Goal: Contribute content: Add original content to the website for others to see

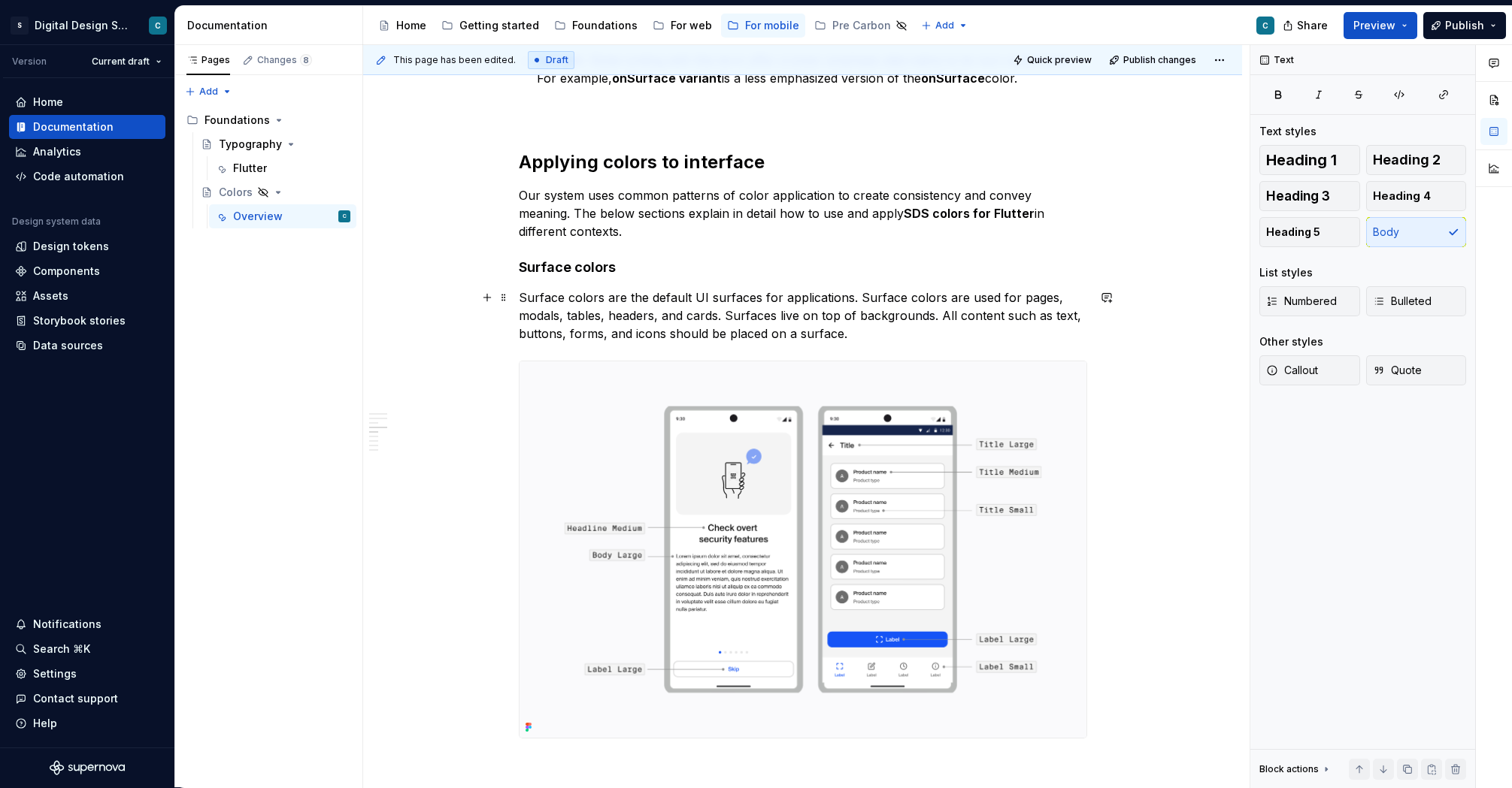
scroll to position [2826, 0]
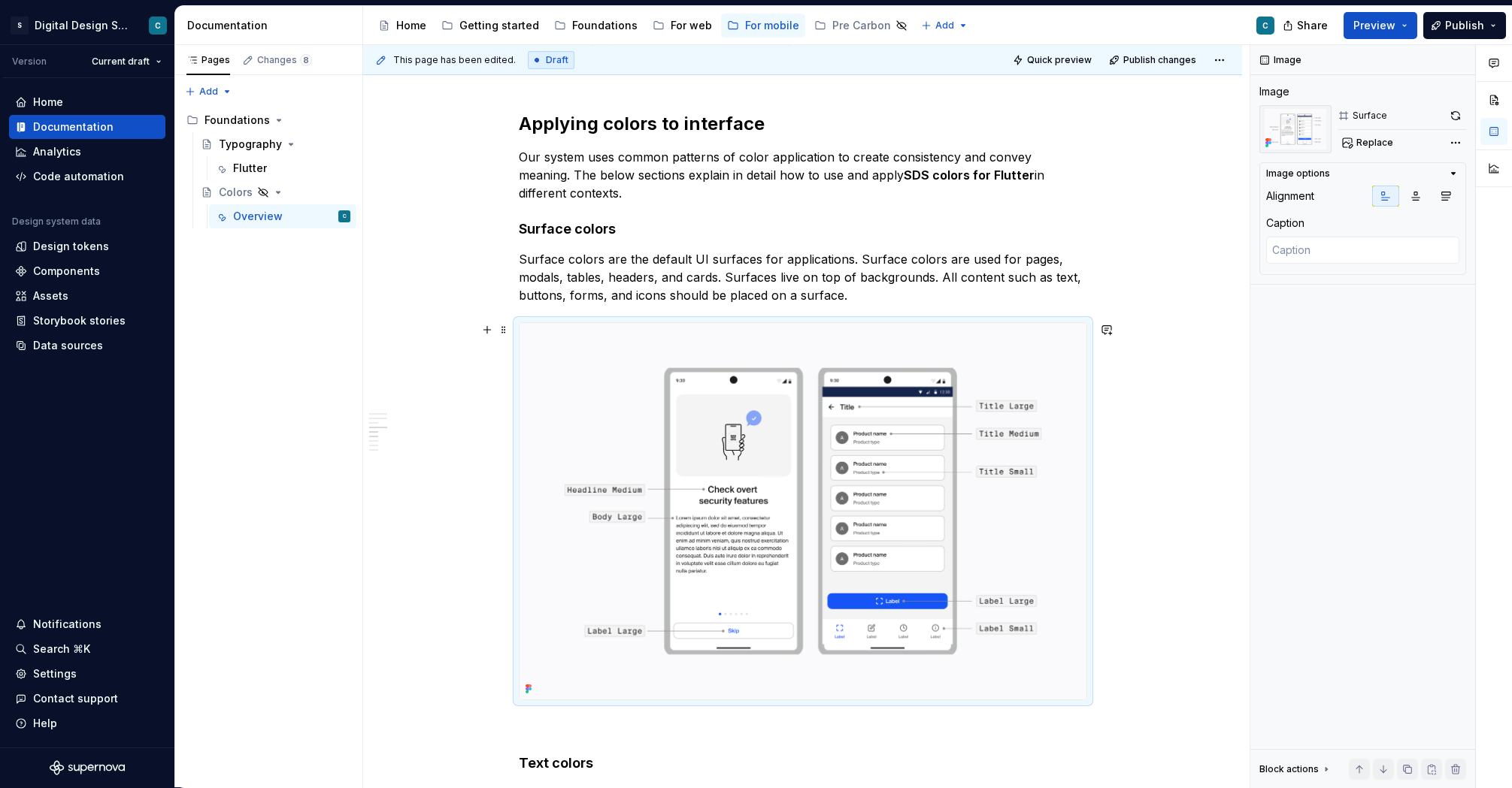
click at [719, 387] on img at bounding box center [803, 512] width 567 height 377
click at [1372, 144] on span "Replace" at bounding box center [1374, 143] width 37 height 12
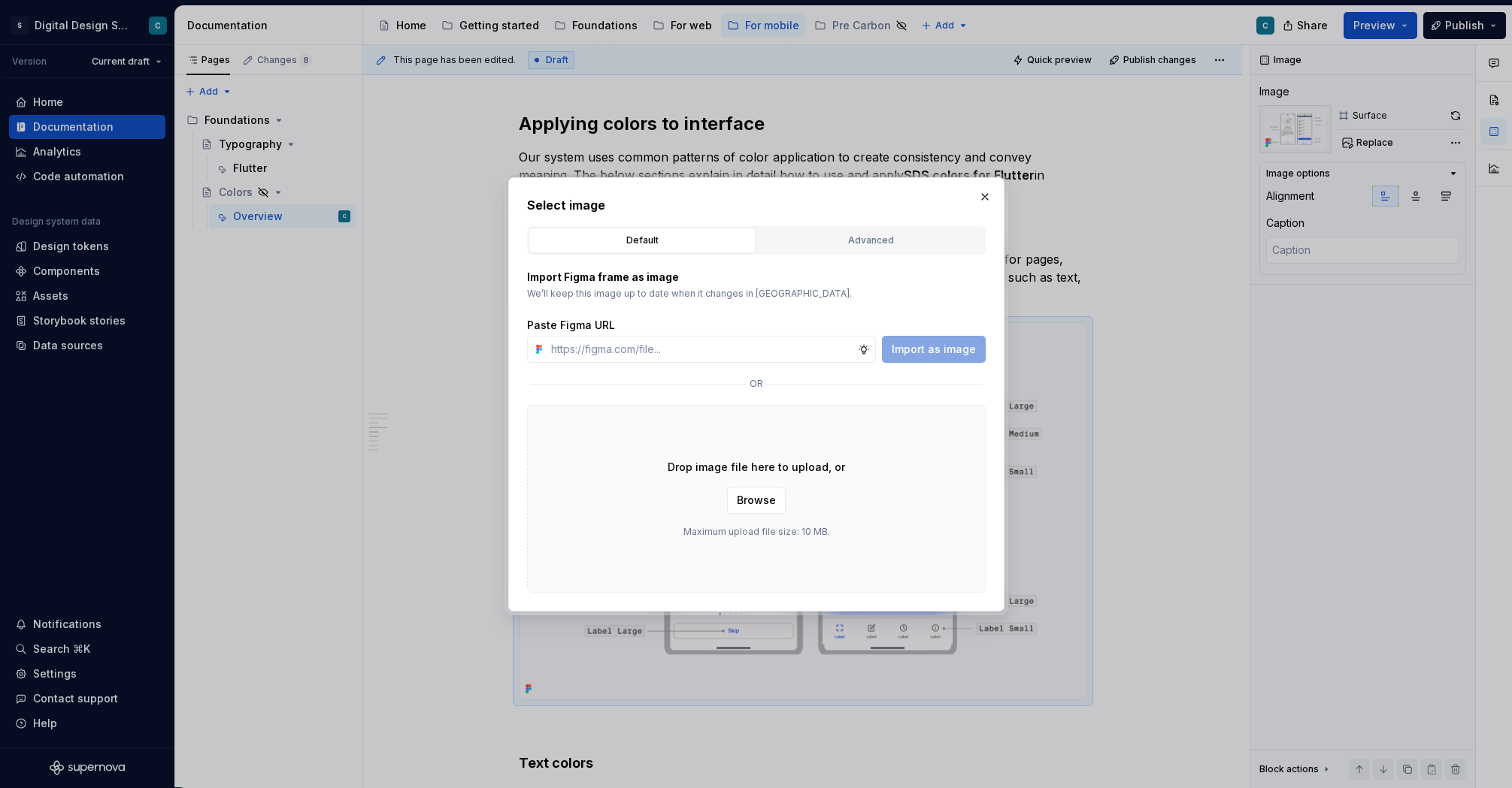
type textarea "*"
type input "[URL][DOMAIN_NAME]"
click at [943, 347] on span "Import as image" at bounding box center [934, 349] width 84 height 15
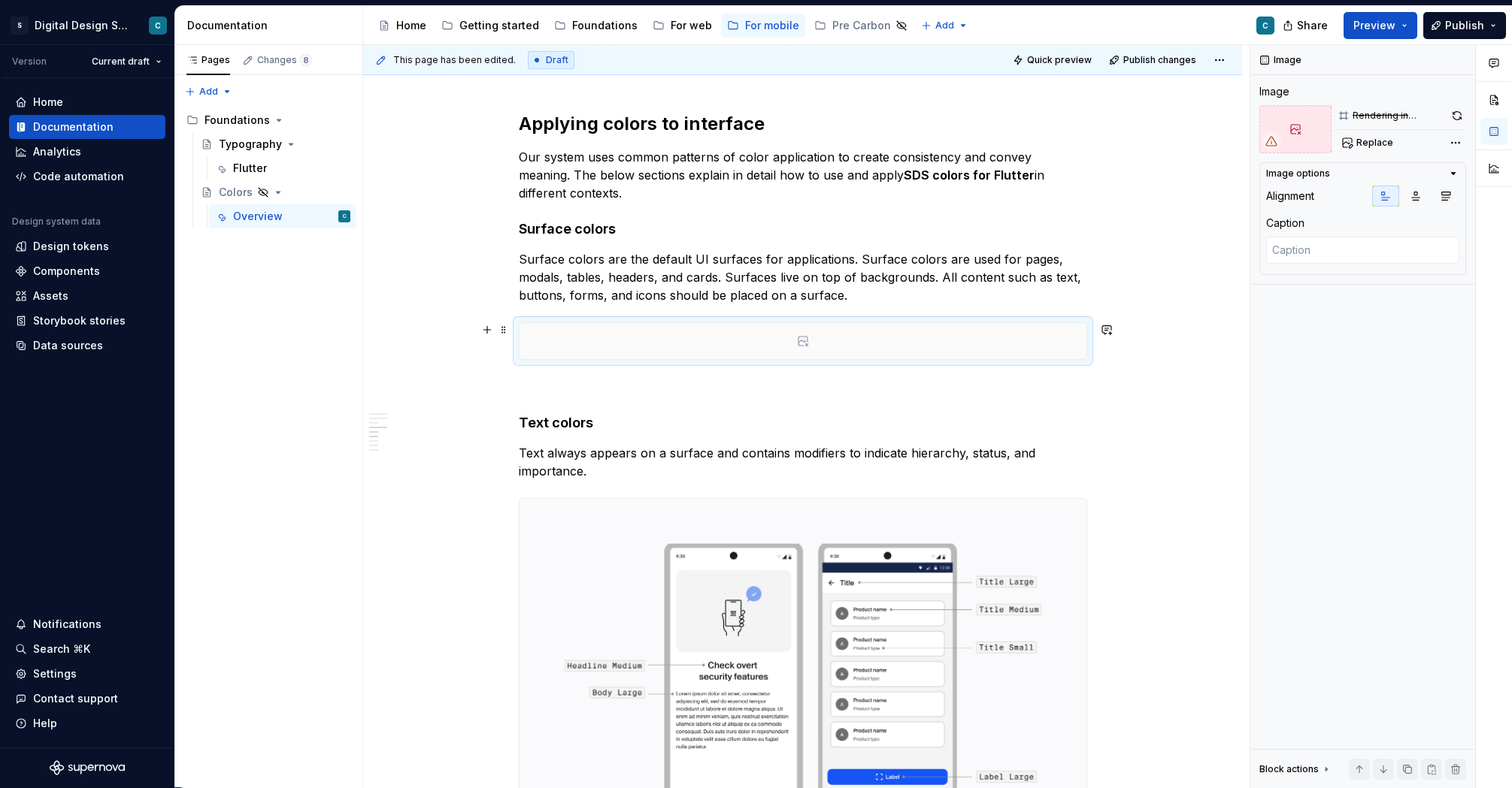
click at [800, 340] on icon at bounding box center [803, 341] width 12 height 12
click at [1316, 138] on div at bounding box center [1296, 129] width 72 height 48
click at [1459, 115] on button "button" at bounding box center [1457, 115] width 19 height 21
click at [1372, 140] on span "Replace" at bounding box center [1374, 143] width 37 height 12
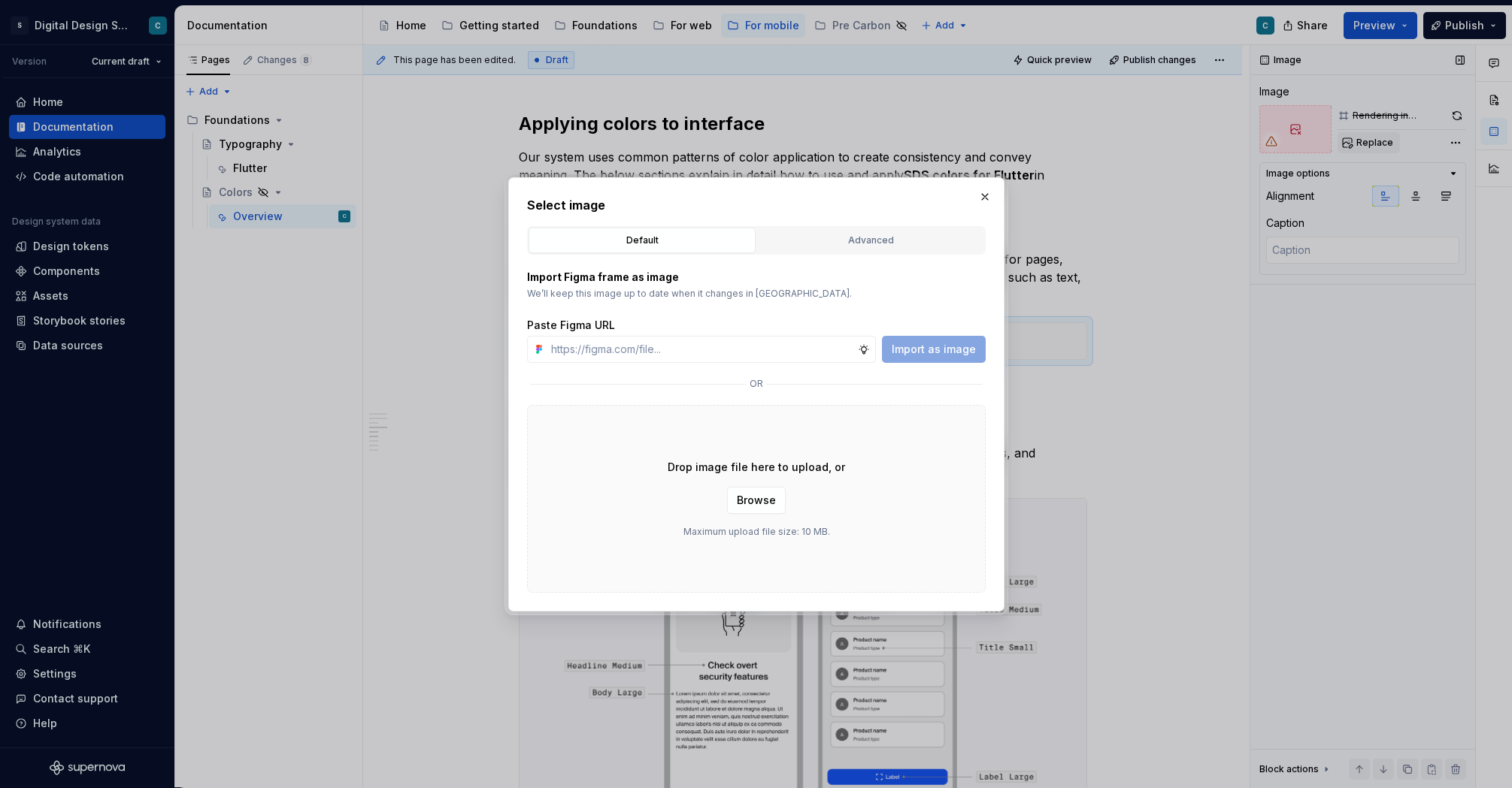
type textarea "*"
type input "[URL][DOMAIN_NAME][PHONE_NUMBER]"
click at [943, 341] on button "Import as image" at bounding box center [934, 349] width 103 height 27
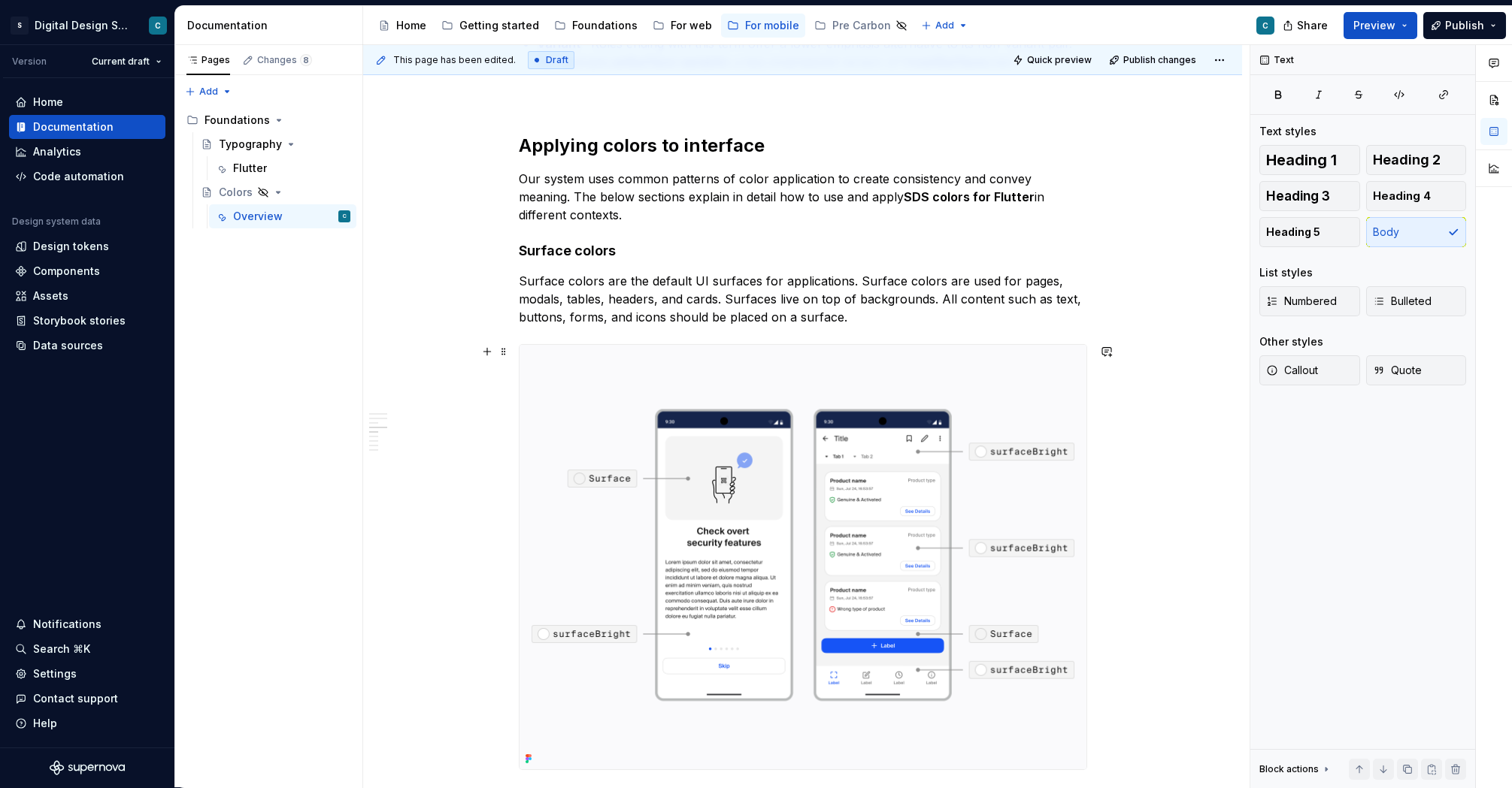
scroll to position [2808, 0]
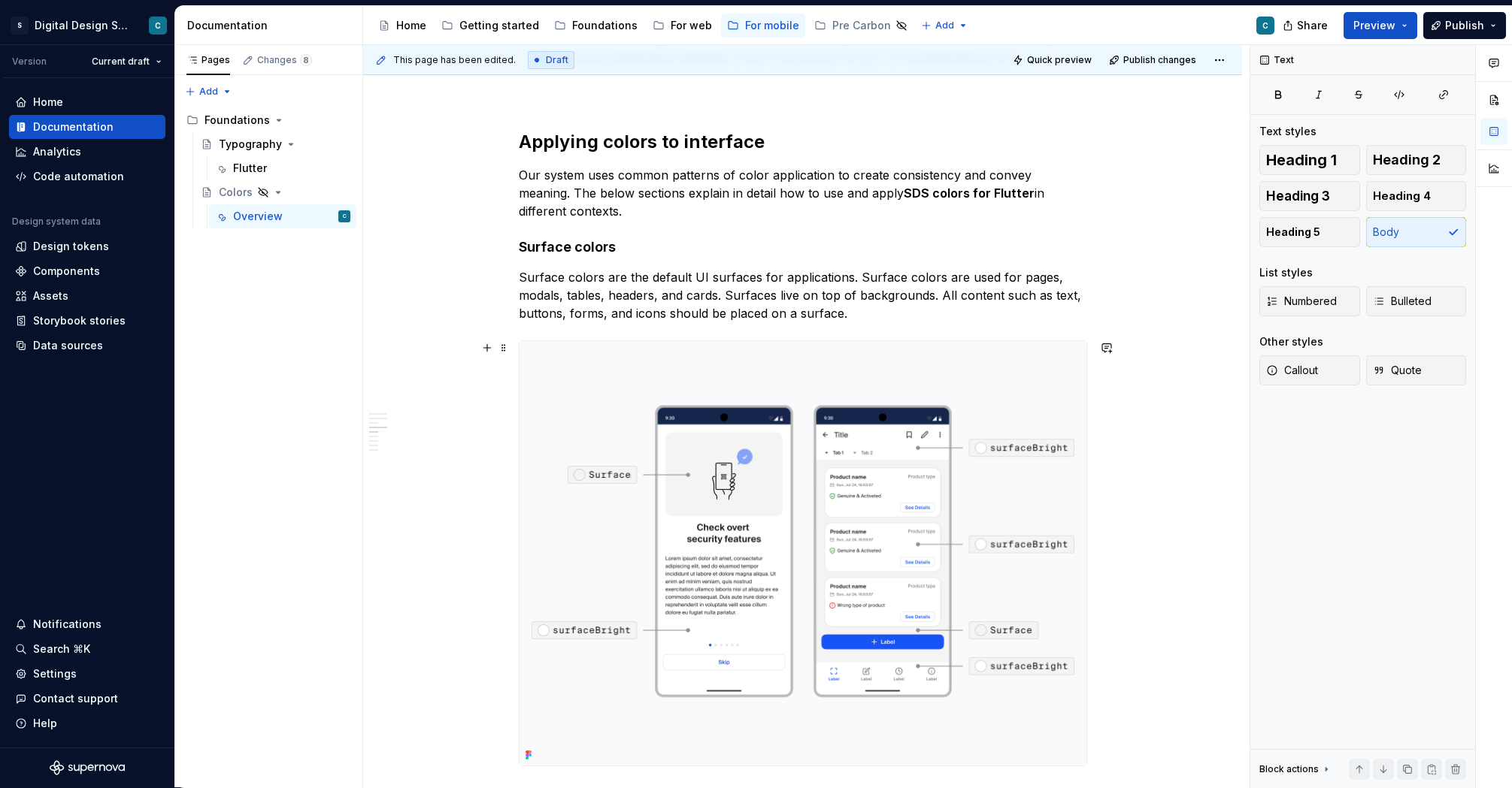
type textarea "*"
